Goal: Task Accomplishment & Management: Use online tool/utility

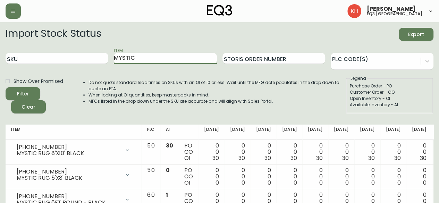
drag, startPoint x: 155, startPoint y: 59, endPoint x: 94, endPoint y: 51, distance: 62.3
click at [94, 51] on div "SKU Item MYSTIC Storis Order Number PLC Code(s)" at bounding box center [220, 58] width 428 height 23
click at [6, 87] on button "Filter" at bounding box center [23, 93] width 35 height 13
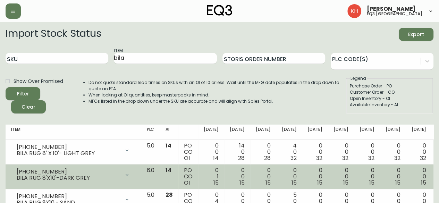
scroll to position [69, 0]
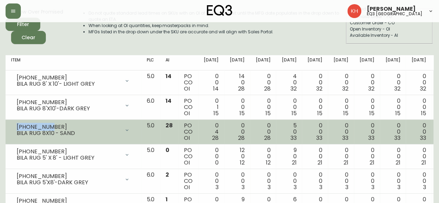
drag, startPoint x: 49, startPoint y: 126, endPoint x: 17, endPoint y: 125, distance: 31.9
click at [17, 125] on div "[PHONE_NUMBER]" at bounding box center [68, 127] width 103 height 6
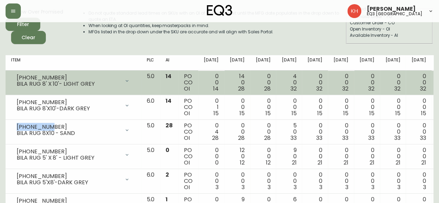
copy div "[PHONE_NUMBER]"
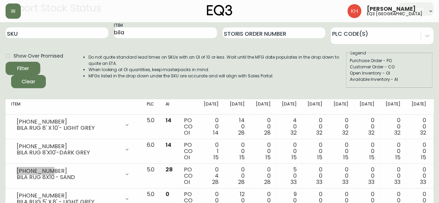
scroll to position [0, 0]
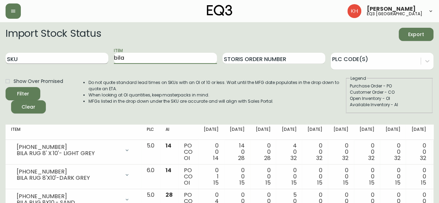
drag, startPoint x: 128, startPoint y: 60, endPoint x: 98, endPoint y: 54, distance: 30.4
click at [98, 54] on div "SKU Item bila Storis Order Number PLC Code(s)" at bounding box center [220, 58] width 428 height 23
type input "caden"
click at [6, 87] on button "Filter" at bounding box center [23, 93] width 35 height 13
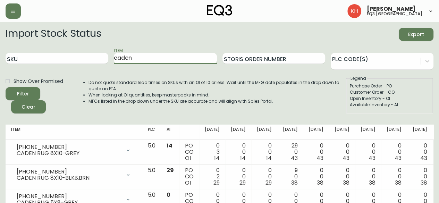
scroll to position [35, 0]
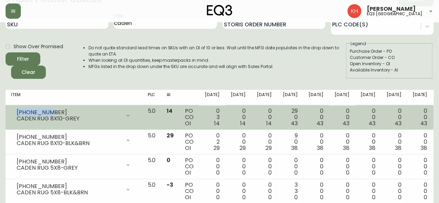
drag, startPoint x: 49, startPoint y: 111, endPoint x: 17, endPoint y: 111, distance: 31.9
click at [17, 111] on div "[PHONE_NUMBER]" at bounding box center [69, 112] width 104 height 6
copy div "[PHONE_NUMBER]"
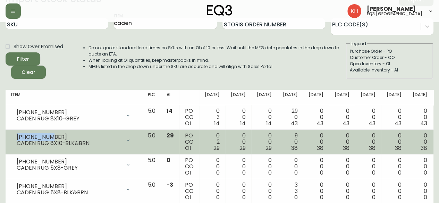
drag, startPoint x: 48, startPoint y: 136, endPoint x: 14, endPoint y: 136, distance: 34.0
click at [14, 136] on div "[PHONE_NUMBER] CADEN RUG 8X10-BLK&BRN" at bounding box center [73, 140] width 125 height 15
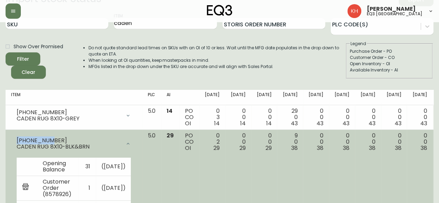
copy div "[PHONE_NUMBER]"
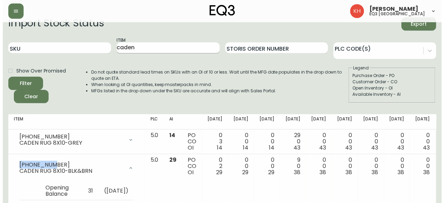
scroll to position [0, 0]
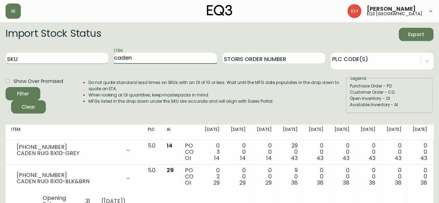
drag, startPoint x: 138, startPoint y: 59, endPoint x: 78, endPoint y: 54, distance: 60.2
click at [78, 54] on div "SKU Item caden Storis Order Number PLC Code(s)" at bounding box center [220, 58] width 428 height 23
click at [78, 54] on input "SKU" at bounding box center [57, 58] width 103 height 11
paste input "[PHONE_NUMBER]"
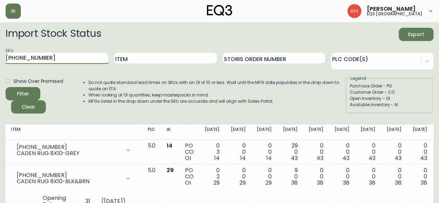
click at [6, 87] on button "Filter" at bounding box center [23, 93] width 35 height 13
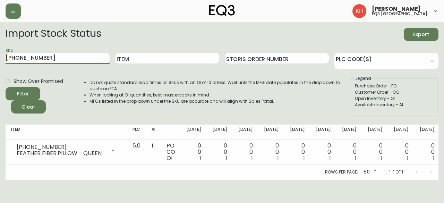
drag, startPoint x: 81, startPoint y: 59, endPoint x: 0, endPoint y: 59, distance: 80.5
click at [0, 59] on main "Import Stock Status Export SKU [PHONE_NUMBER] Item Storis Order Number PLC Code…" at bounding box center [222, 101] width 444 height 158
paste input "297"
click at [6, 87] on button "Filter" at bounding box center [23, 93] width 35 height 13
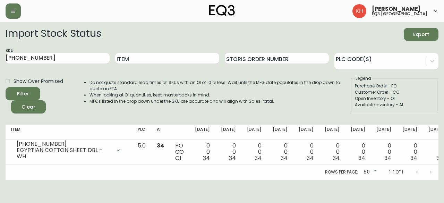
drag, startPoint x: 26, startPoint y: 56, endPoint x: 0, endPoint y: 56, distance: 25.7
click at [0, 56] on main "Import Stock Status Export SKU [PHONE_NUMBER] Item Storis Order Number PLC Code…" at bounding box center [222, 101] width 444 height 158
click at [36, 59] on input "[PHONE_NUMBER]" at bounding box center [58, 58] width 104 height 11
drag, startPoint x: 29, startPoint y: 57, endPoint x: 0, endPoint y: 52, distance: 29.4
click at [0, 52] on main "Import Stock Status Export SKU [PHONE_NUMBER] Item Storis Order Number PLC Code…" at bounding box center [222, 101] width 444 height 158
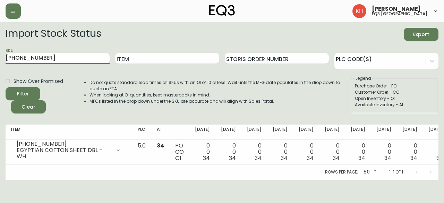
paste input "7"
click at [6, 87] on button "Filter" at bounding box center [23, 93] width 35 height 13
click at [42, 59] on input "[PHONE_NUMBER]" at bounding box center [58, 58] width 104 height 11
drag, startPoint x: 41, startPoint y: 57, endPoint x: 7, endPoint y: 58, distance: 34.0
click at [7, 58] on input "[PHONE_NUMBER]" at bounding box center [58, 58] width 104 height 11
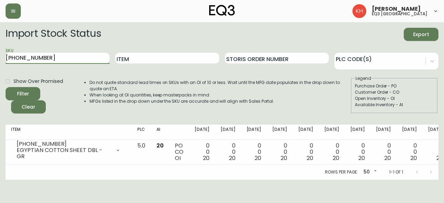
paste input "8-0"
type input "[PHONE_NUMBER]"
click at [6, 87] on button "Filter" at bounding box center [23, 93] width 35 height 13
